Goal: Task Accomplishment & Management: Use online tool/utility

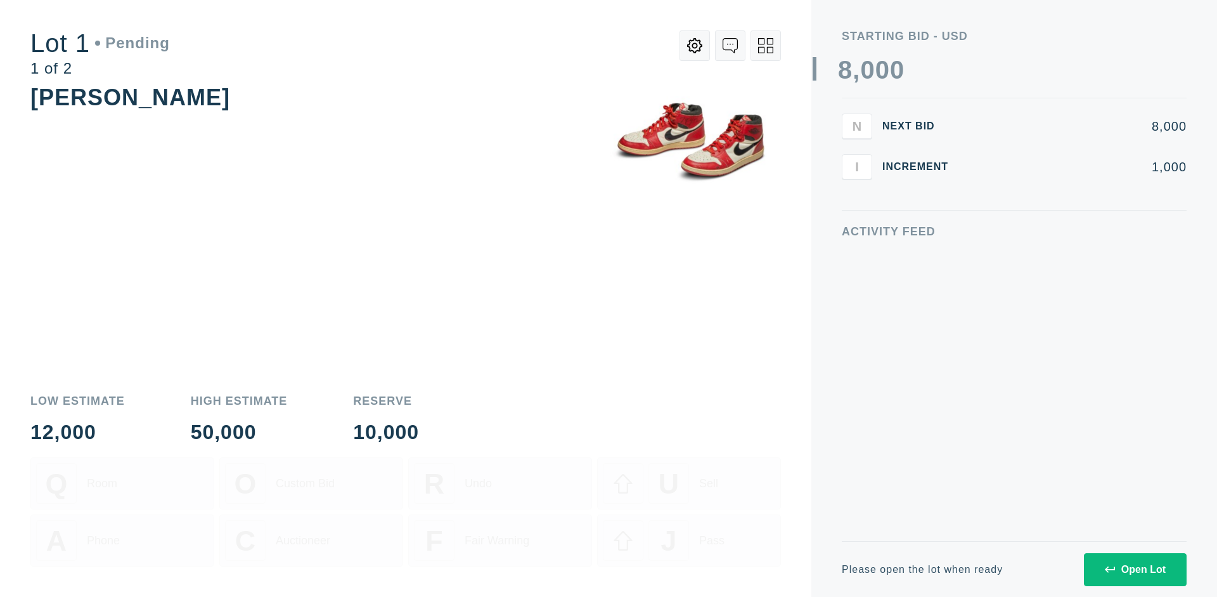
click at [1135, 569] on div "Open Lot" at bounding box center [1135, 569] width 61 height 11
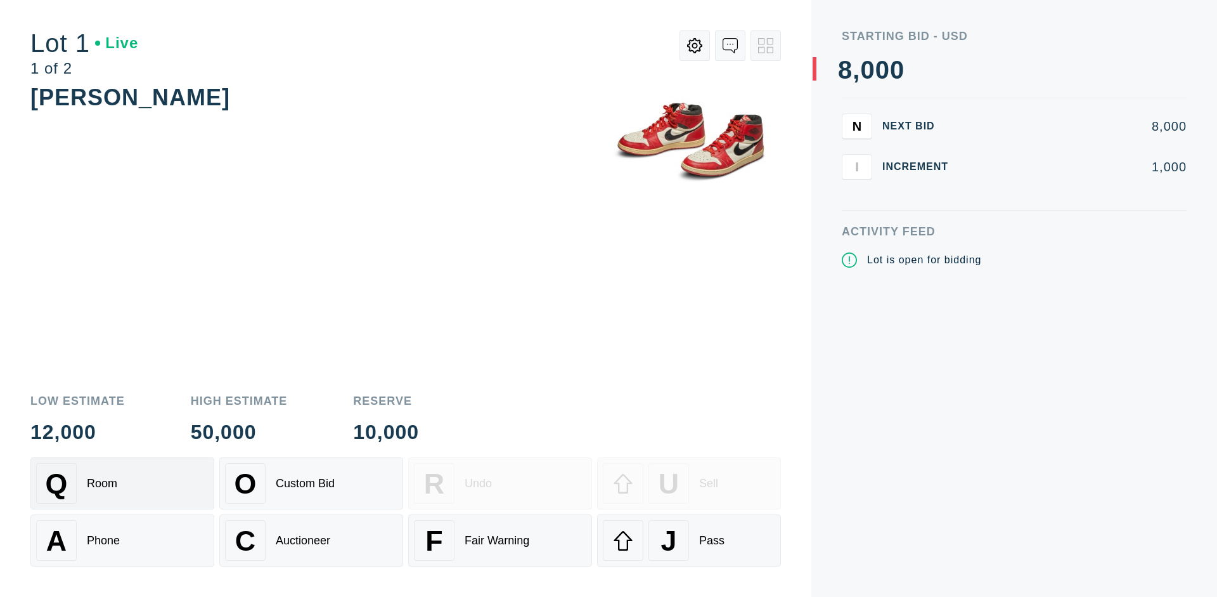
click at [122, 483] on div "Q Room" at bounding box center [122, 483] width 172 height 41
click at [689, 483] on div "U Sell" at bounding box center [689, 483] width 172 height 41
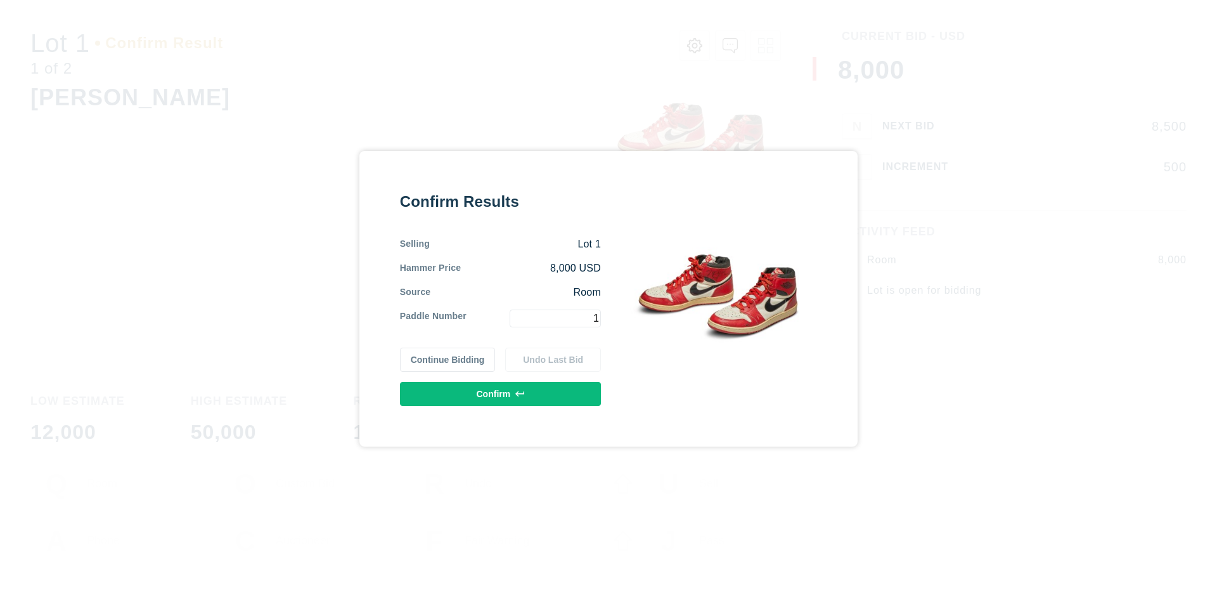
type input "1"
click at [501, 393] on button "Confirm" at bounding box center [500, 394] width 201 height 24
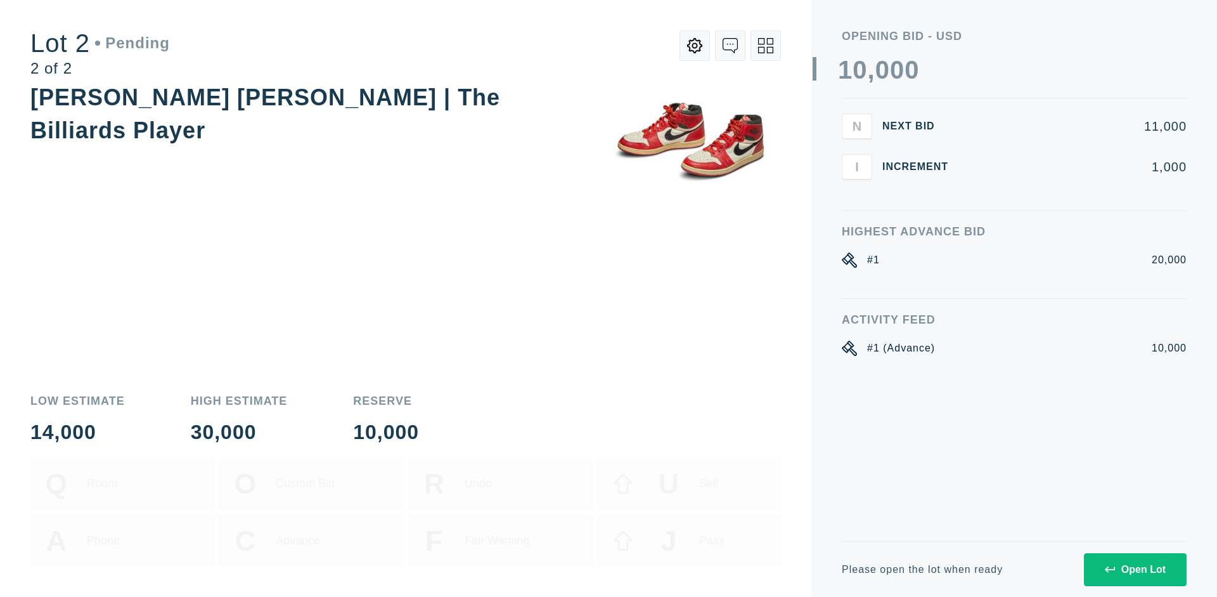
click at [1135, 569] on div "Open Lot" at bounding box center [1135, 569] width 61 height 11
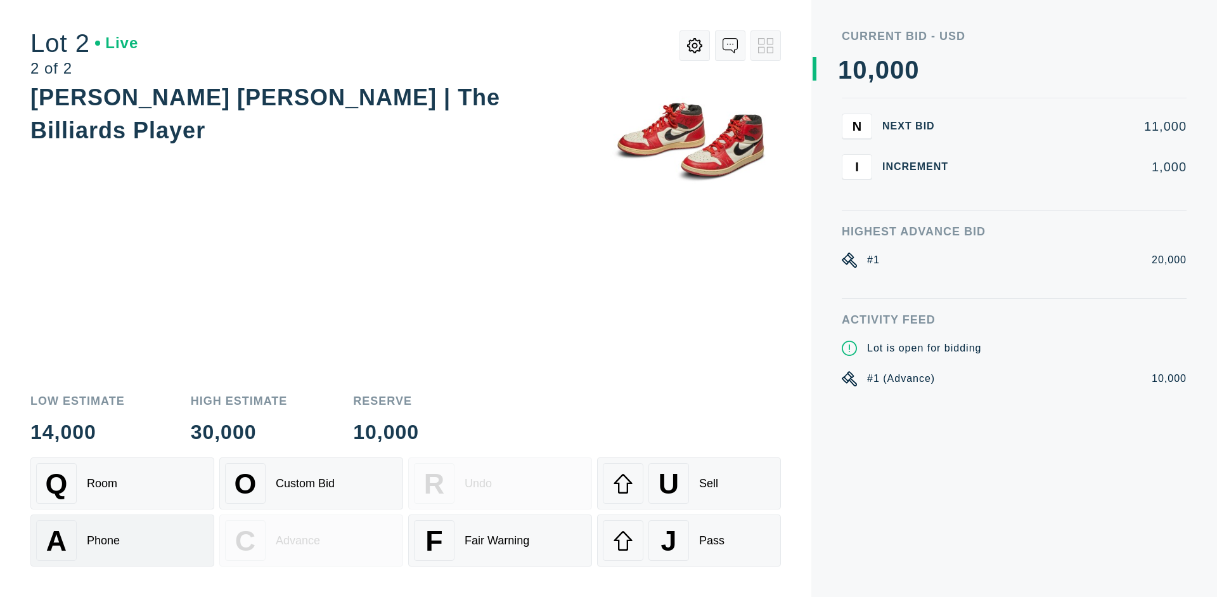
click at [122, 540] on div "A Phone" at bounding box center [122, 540] width 172 height 41
